Goal: Task Accomplishment & Management: Complete application form

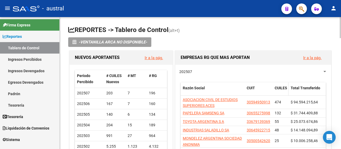
click at [273, 88] on datatable-header-cell "CUILES" at bounding box center [281, 91] width 16 height 18
click at [36, 60] on link "Ingresos Percibidos" at bounding box center [29, 59] width 59 height 11
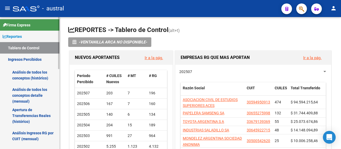
click at [37, 77] on link "Análisis de todos los conceptos (histórico)" at bounding box center [29, 75] width 59 height 20
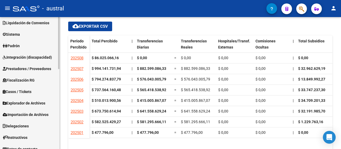
scroll to position [203, 0]
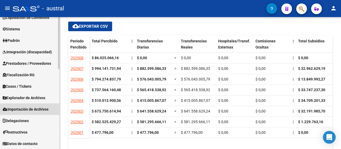
click at [29, 109] on span "Importación de Archivos" at bounding box center [26, 109] width 46 height 6
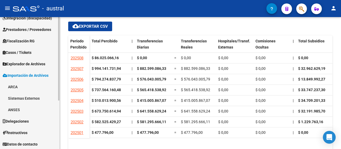
scroll to position [76, 0]
click at [26, 85] on link "ARCA" at bounding box center [29, 86] width 59 height 11
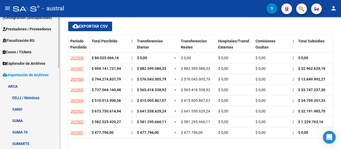
click at [29, 96] on link "DDJJ / Nóminas" at bounding box center [29, 97] width 59 height 11
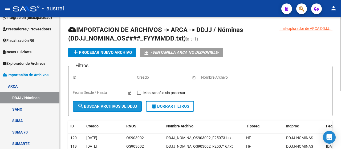
click at [114, 105] on span "search Buscar Archivos de DDJJ" at bounding box center [107, 106] width 59 height 5
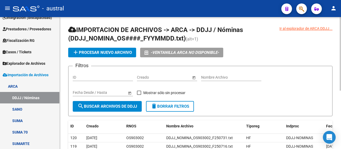
click at [113, 104] on span "search Buscar Archivos de DDJJ" at bounding box center [107, 106] width 59 height 5
click at [104, 51] on span "add Procesar nuevo archivo" at bounding box center [102, 52] width 59 height 5
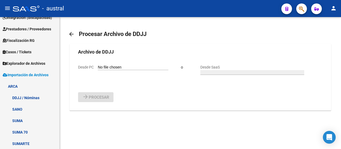
click at [103, 70] on input "Desde PC" at bounding box center [133, 67] width 71 height 5
type input "C:\fakepath\DDJJ_NOMINA_OS903002_F250801.txt"
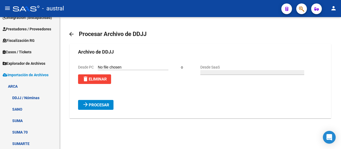
click at [100, 108] on span "Procesar" at bounding box center [99, 105] width 21 height 5
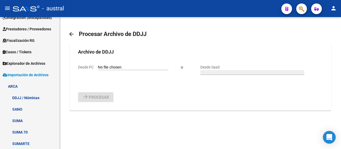
click at [90, 67] on span "Desde PC" at bounding box center [86, 67] width 16 height 4
click at [98, 67] on input "Desde PC" at bounding box center [133, 67] width 71 height 5
type input "C:\fakepath\DDJJ_NOMINA_OS903002_F250804.txt"
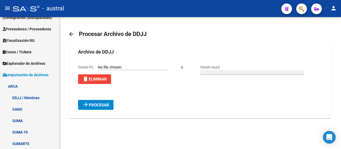
click at [99, 108] on span "Procesar" at bounding box center [99, 105] width 21 height 5
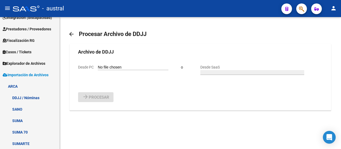
click at [98, 70] on input "Desde PC" at bounding box center [133, 67] width 71 height 5
type input "C:\fakepath\DDJJ_NOMINA_OS903002_F250805.txt"
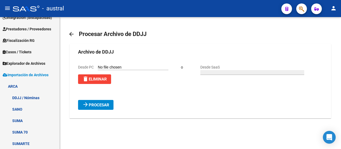
click at [97, 108] on span "Procesar" at bounding box center [99, 105] width 21 height 5
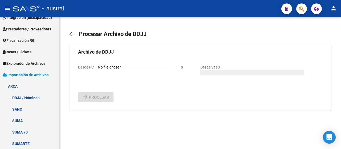
click at [100, 70] on input "Desde PC" at bounding box center [133, 67] width 71 height 5
type input "C:\fakepath\DDJJ_NOMINA_OS903002_F250806.txt"
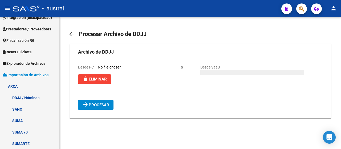
click at [98, 108] on span "Procesar" at bounding box center [99, 105] width 21 height 5
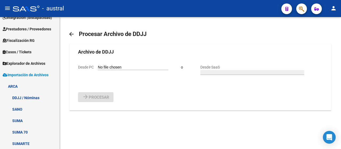
click at [101, 70] on input "Desde PC" at bounding box center [133, 67] width 71 height 5
type input "C:\fakepath\DDJJ_NOMINA_OS903002_F250807.txt"
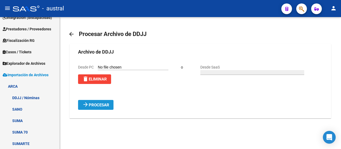
click at [100, 108] on span "Procesar" at bounding box center [99, 105] width 21 height 5
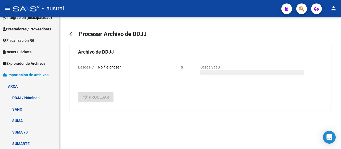
click at [100, 70] on input "Desde PC" at bounding box center [133, 67] width 71 height 5
type input "C:\fakepath\DDJJ_NOMINA_OS903002_F250808.txt"
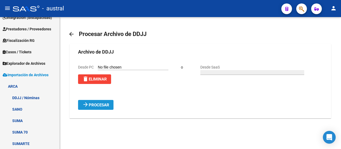
click at [95, 108] on span "Procesar" at bounding box center [99, 105] width 21 height 5
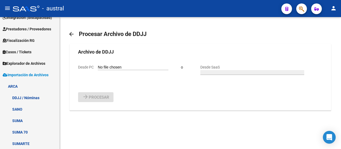
click at [98, 70] on input "Desde PC" at bounding box center [133, 67] width 71 height 5
type input "C:\fakepath\DDJJ_NOMINA_OS903002_F250811.txt"
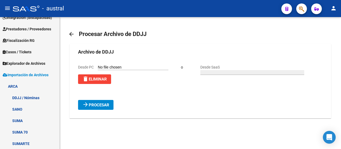
click at [101, 108] on span "Procesar" at bounding box center [99, 105] width 21 height 5
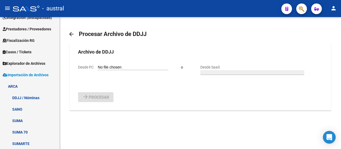
click at [95, 70] on div "Desde PC" at bounding box center [123, 67] width 90 height 6
click at [98, 70] on input "Desde PC" at bounding box center [133, 67] width 71 height 5
type input "C:\fakepath\DDJJ_NOMINA_OS903002_F250812.txt"
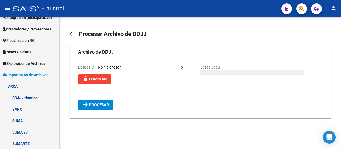
click at [104, 108] on span "Procesar" at bounding box center [99, 105] width 21 height 5
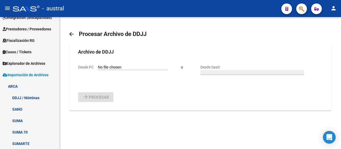
click at [98, 70] on input "Desde PC" at bounding box center [133, 67] width 71 height 5
type input "C:\fakepath\DDJJ_NOMINA_OS903002_F250813.txt"
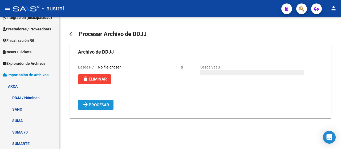
click at [107, 108] on span "Procesar" at bounding box center [99, 105] width 21 height 5
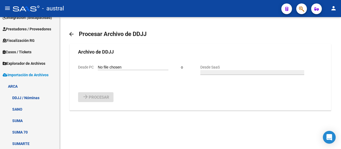
click at [98, 70] on input "Desde PC" at bounding box center [133, 67] width 71 height 5
type input "C:\fakepath\DDJJ_NOMINA_OS903002_F250814.txt"
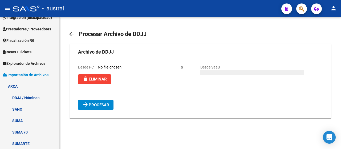
click at [104, 108] on span "Procesar" at bounding box center [99, 105] width 21 height 5
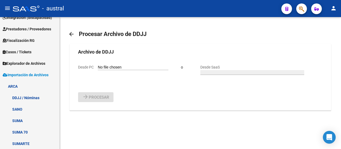
click at [100, 70] on input "Desde PC" at bounding box center [133, 67] width 71 height 5
type input "C:\fakepath\DDJJ_NOMINA_OS903002_F250818.txt"
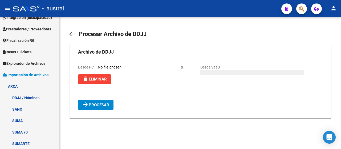
click at [105, 108] on span "Procesar" at bounding box center [99, 105] width 21 height 5
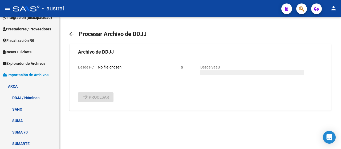
click at [100, 70] on input "Desde PC" at bounding box center [133, 67] width 71 height 5
type input "C:\fakepath\DDJJ_NOMINA_OS903002_F250819.txt"
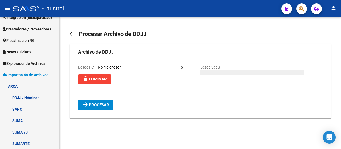
click at [103, 108] on span "Procesar" at bounding box center [99, 105] width 21 height 5
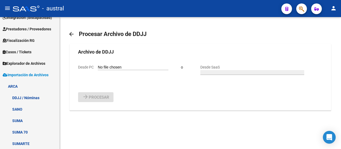
click at [98, 70] on input "Desde PC" at bounding box center [133, 67] width 71 height 5
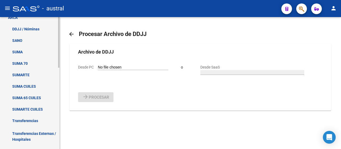
scroll to position [156, 0]
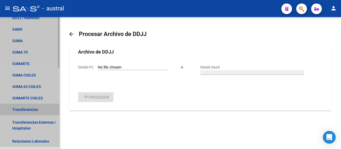
click at [30, 110] on link "Transferencias" at bounding box center [29, 109] width 59 height 11
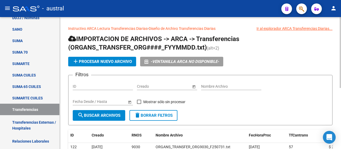
click at [104, 61] on span "add Procesar nuevo archivo" at bounding box center [102, 61] width 59 height 5
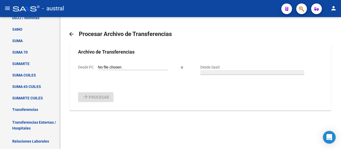
click at [105, 70] on input "Desde PC" at bounding box center [133, 67] width 71 height 5
type input "C:\fakepath\ORGANS_TRANSFER_ORG9030_F250819.txt"
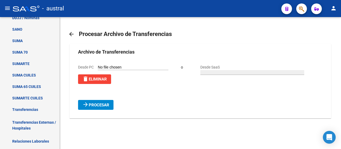
click at [101, 108] on span "Procesar" at bounding box center [99, 105] width 21 height 5
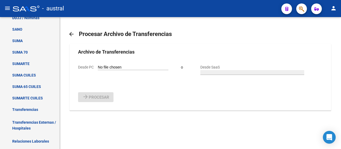
click at [102, 70] on input "Desde PC" at bounding box center [133, 67] width 71 height 5
type input "C:\fakepath\ORGANS_TRANSFER_ORG9030_F250818.txt"
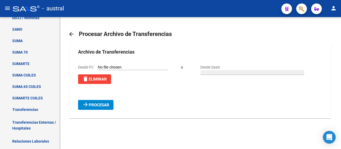
click at [107, 108] on span "Procesar" at bounding box center [99, 105] width 21 height 5
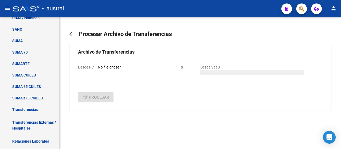
click at [98, 70] on input "Desde PC" at bounding box center [133, 67] width 71 height 5
type input "C:\fakepath\ORGANS_TRANSFER_ORG9030_F250814.txt"
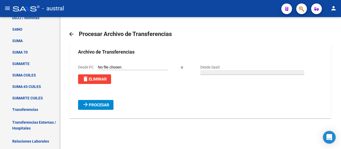
click at [101, 108] on span "Procesar" at bounding box center [99, 105] width 21 height 5
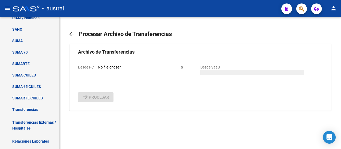
click at [98, 70] on input "Desde PC" at bounding box center [133, 67] width 71 height 5
type input "C:\fakepath\ORGANS_TRANSFER_ORG9030_F250813.txt"
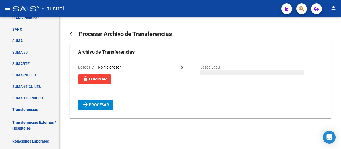
click at [103, 108] on span "Procesar" at bounding box center [99, 105] width 21 height 5
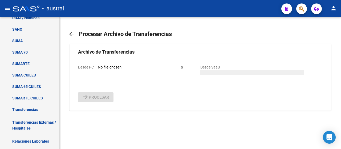
click at [98, 70] on input "Desde PC" at bounding box center [133, 67] width 71 height 5
type input "C:\fakepath\ORGANS_TRANSFER_ORG9030_F250812.txt"
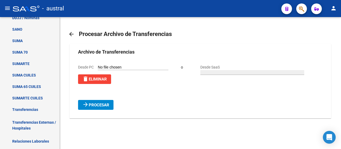
click at [106, 108] on span "Procesar" at bounding box center [99, 105] width 21 height 5
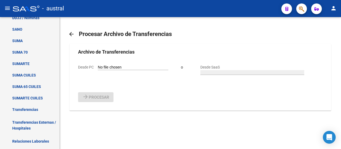
click at [102, 70] on input "Desde PC" at bounding box center [133, 67] width 71 height 5
type input "C:\fakepath\ORGANS_TRANSFER_ORG9030_F250811.txt"
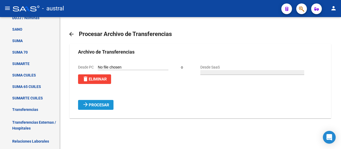
click at [107, 108] on span "Procesar" at bounding box center [99, 105] width 21 height 5
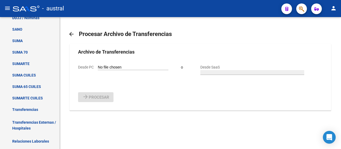
click at [101, 70] on input "Desde PC" at bounding box center [133, 67] width 71 height 5
type input "C:\fakepath\ORGANS_TRANSFER_ORG9030_F250808.txt"
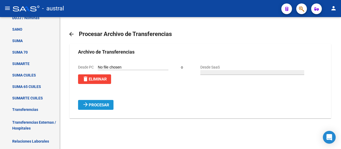
click at [106, 108] on span "Procesar" at bounding box center [99, 105] width 21 height 5
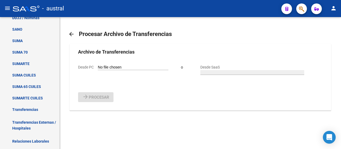
click at [102, 70] on input "Desde PC" at bounding box center [133, 67] width 71 height 5
type input "C:\fakepath\ORGANS_TRANSFER_ORG9030_F250807.txt"
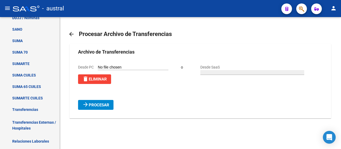
click at [106, 108] on span "Procesar" at bounding box center [99, 105] width 21 height 5
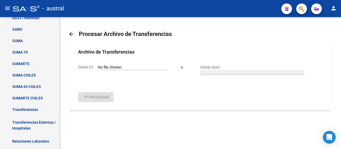
click at [103, 70] on input "Desde PC" at bounding box center [133, 67] width 71 height 5
type input "C:\fakepath\ORGANS_TRANSFER_ORG9030_F250806.txt"
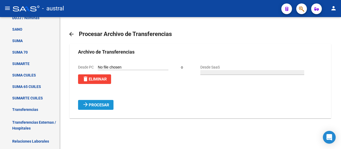
click at [106, 108] on span "Procesar" at bounding box center [99, 105] width 21 height 5
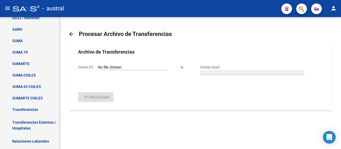
click at [100, 70] on input "Desde PC" at bounding box center [133, 67] width 71 height 5
type input "C:\fakepath\ORGANS_TRANSFER_ORG9030_F250805.txt"
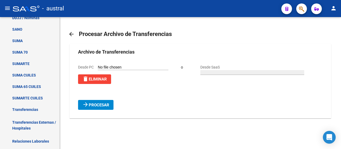
click at [94, 108] on span "Procesar" at bounding box center [99, 105] width 21 height 5
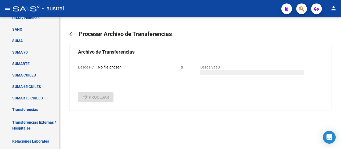
click at [98, 70] on input "Desde PC" at bounding box center [133, 67] width 71 height 5
type input "C:\fakepath\ORGANS_TRANSFER_ORG9030_F250804.txt"
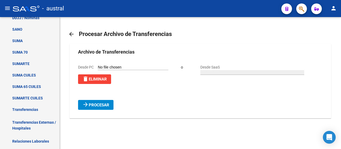
click at [107, 108] on span "Procesar" at bounding box center [99, 105] width 21 height 5
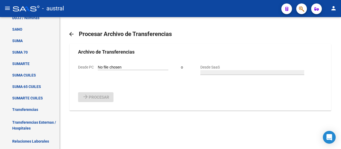
click at [107, 70] on input "Desde PC" at bounding box center [133, 67] width 71 height 5
type input "C:\fakepath\ORGANS_TRANSFER_ORG9030_F250801.txt"
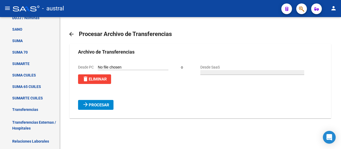
click at [104, 108] on span "Procesar" at bounding box center [99, 105] width 21 height 5
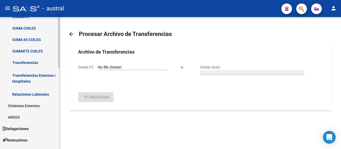
scroll to position [208, 0]
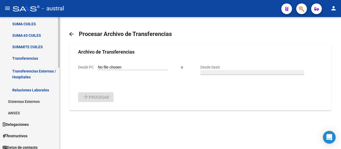
click at [59, 108] on div at bounding box center [58, 122] width 1 height 51
click at [37, 89] on link "Relaciones Laborales" at bounding box center [29, 89] width 59 height 11
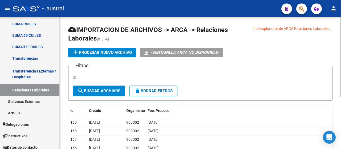
click at [99, 50] on span "add Procesar nuevo archivo" at bounding box center [102, 52] width 59 height 5
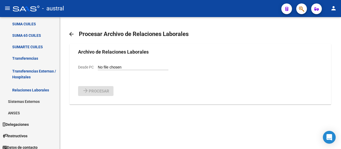
click at [100, 70] on input "Desde PC" at bounding box center [133, 67] width 71 height 5
type input "C:\fakepath\Relaciones_Laborales_[DATE].txt"
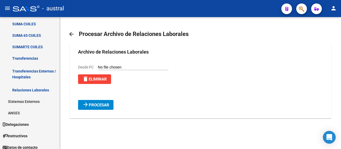
click at [103, 108] on span "Procesar" at bounding box center [99, 105] width 21 height 5
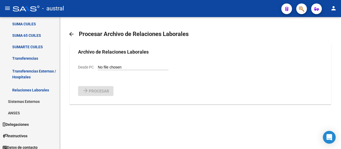
click at [98, 70] on input "Desde PC" at bounding box center [133, 67] width 71 height 5
type input "C:\fakepath\Relaciones_Laborales_[DATE].txt"
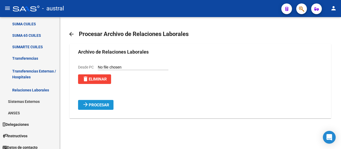
click at [97, 110] on button "arrow_forward Procesar" at bounding box center [95, 105] width 35 height 10
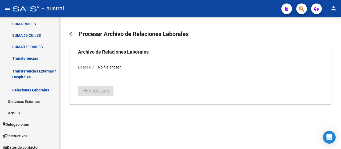
click at [100, 70] on input "Desde PC" at bounding box center [133, 67] width 71 height 5
type input "C:\fakepath\Relaciones_Laborales_[DATE].txt"
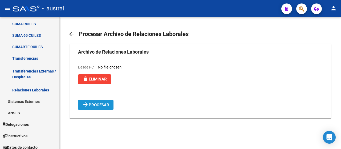
click at [100, 108] on span "Procesar" at bounding box center [99, 105] width 21 height 5
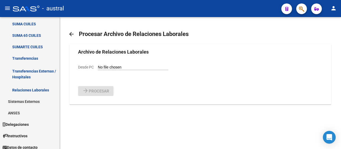
click at [99, 70] on input "Desde PC" at bounding box center [133, 67] width 71 height 5
type input "C:\fakepath\Relaciones_Laborales_[DATE].txt"
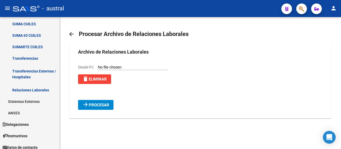
click at [101, 108] on span "Procesar" at bounding box center [99, 105] width 21 height 5
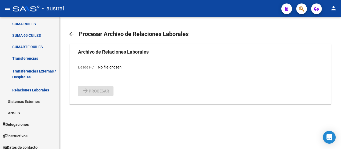
click at [98, 70] on input "Desde PC" at bounding box center [133, 67] width 71 height 5
type input "C:\fakepath\Relaciones_Laborales_[DATE].txt"
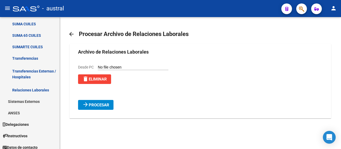
click at [103, 108] on span "Procesar" at bounding box center [99, 105] width 21 height 5
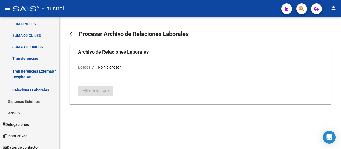
click at [98, 70] on input "Desde PC" at bounding box center [133, 67] width 71 height 5
type input "C:\fakepath\Relaciones_Laborales_[DATE].txt"
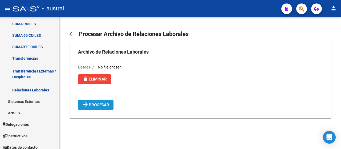
click at [106, 108] on span "Procesar" at bounding box center [99, 105] width 21 height 5
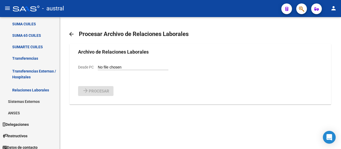
click at [98, 70] on input "Desde PC" at bounding box center [133, 67] width 71 height 5
type input "C:\fakepath\Relaciones_Laborales_[DATE].txt"
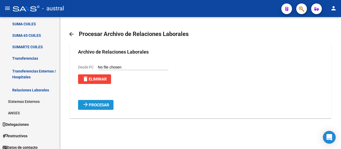
click at [102, 108] on span "Procesar" at bounding box center [99, 105] width 21 height 5
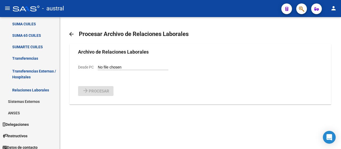
click at [100, 70] on input "Desde PC" at bounding box center [133, 67] width 71 height 5
type input "C:\fakepath\Relaciones_Laborales_[DATE].txt"
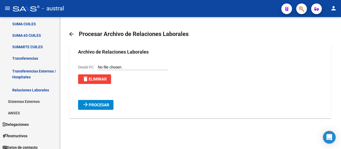
click at [101, 108] on span "Procesar" at bounding box center [99, 105] width 21 height 5
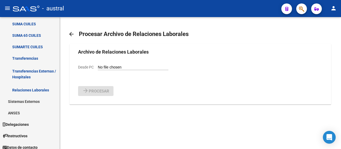
click at [98, 70] on input "Desde PC" at bounding box center [133, 67] width 71 height 5
type input "C:\fakepath\Relaciones_Laborales_[DATE].txt"
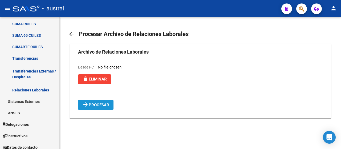
click at [101, 108] on span "Procesar" at bounding box center [99, 105] width 21 height 5
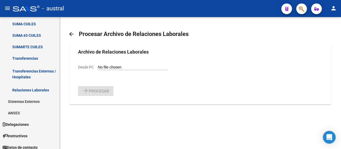
click at [100, 70] on div "Desde PC" at bounding box center [123, 67] width 90 height 6
click at [99, 70] on input "Desde PC" at bounding box center [133, 67] width 71 height 5
type input "C:\fakepath\Relaciones_Laborales_[DATE].txt"
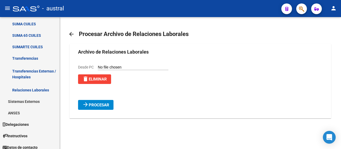
click at [101, 108] on span "Procesar" at bounding box center [99, 105] width 21 height 5
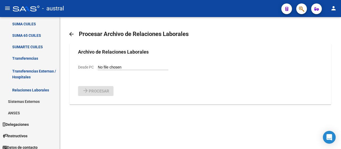
click at [98, 70] on input "Desde PC" at bounding box center [133, 67] width 71 height 5
type input "C:\fakepath\Relaciones_Laborales_[DATE].txt"
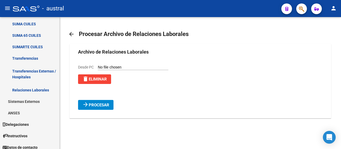
click at [101, 108] on span "Procesar" at bounding box center [99, 105] width 21 height 5
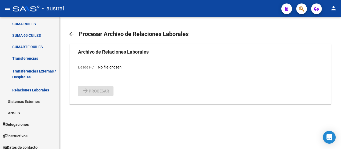
click at [98, 70] on input "Desde PC" at bounding box center [133, 67] width 71 height 5
type input "C:\fakepath\Relaciones_Laborales_[DATE].txt"
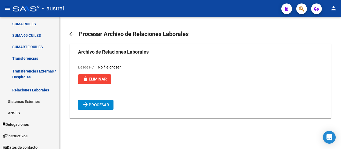
click at [106, 108] on span "Procesar" at bounding box center [99, 105] width 21 height 5
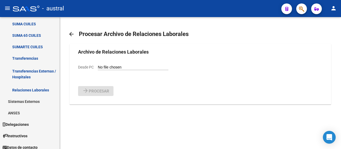
click at [101, 70] on input "Desde PC" at bounding box center [133, 67] width 71 height 5
type input "C:\fakepath\Relaciones_Laborales_[DATE].txt"
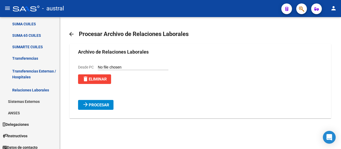
click at [105, 108] on span "Procesar" at bounding box center [99, 105] width 21 height 5
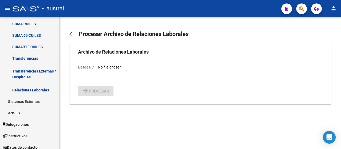
click at [106, 70] on input "Desde PC" at bounding box center [133, 67] width 71 height 5
type input "C:\fakepath\Relaciones_Laborales_[DATE].txt"
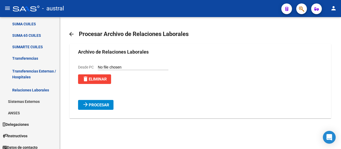
click at [106, 108] on span "Procesar" at bounding box center [99, 105] width 21 height 5
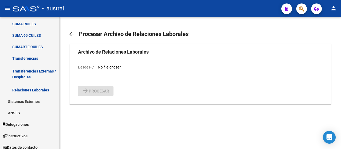
click at [98, 70] on input "Desde PC" at bounding box center [133, 67] width 71 height 5
type input "C:\fakepath\Relaciones_Laborales_[DATE].txt"
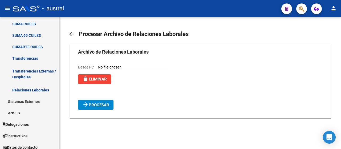
click at [105, 108] on button "arrow_forward Procesar" at bounding box center [95, 105] width 35 height 10
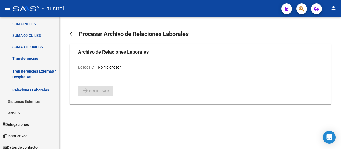
click at [99, 70] on input "Desde PC" at bounding box center [133, 67] width 71 height 5
type input "C:\fakepath\Relaciones_Laborales_[DATE].txt"
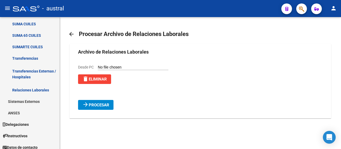
click at [102, 108] on span "Procesar" at bounding box center [99, 105] width 21 height 5
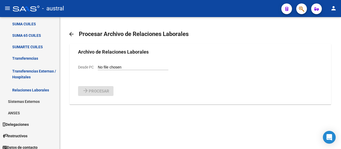
click at [98, 70] on input "Desde PC" at bounding box center [133, 67] width 71 height 5
type input "C:\fakepath\Relaciones_Laborales_[DATE].txt"
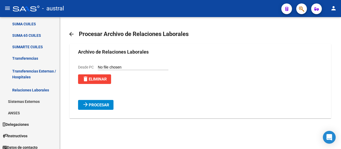
click at [100, 108] on span "Procesar" at bounding box center [99, 105] width 21 height 5
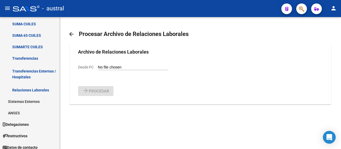
click at [102, 70] on input "Desde PC" at bounding box center [133, 67] width 71 height 5
type input "C:\fakepath\Relaciones_Laborales_[DATE].txt"
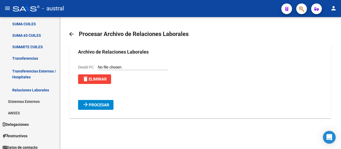
click at [99, 108] on span "Procesar" at bounding box center [99, 105] width 21 height 5
